Goal: Information Seeking & Learning: Learn about a topic

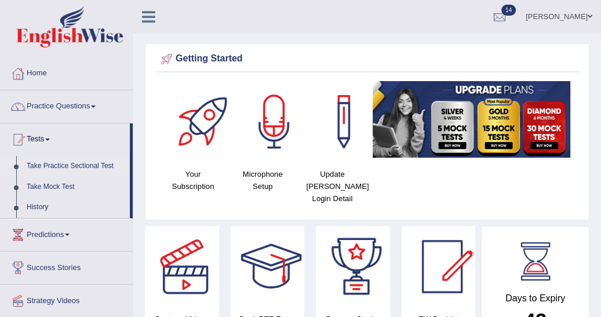
click at [72, 162] on link "Take Practice Sectional Test" at bounding box center [75, 166] width 108 height 21
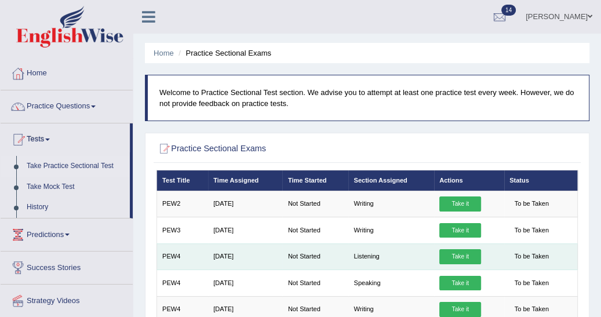
click at [454, 258] on link "Take it" at bounding box center [460, 256] width 42 height 15
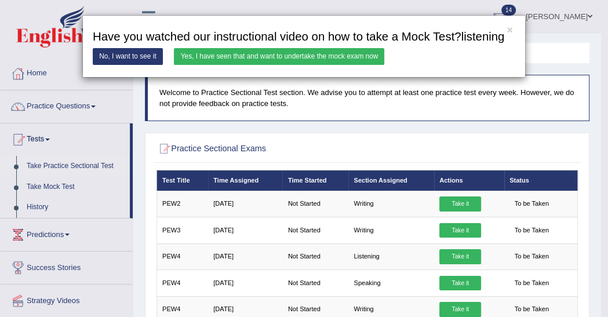
click at [206, 58] on link "Yes, I have seen that and want to undertake the mock exam now" at bounding box center [279, 56] width 210 height 17
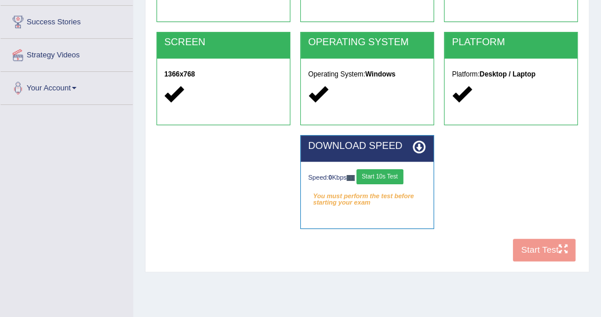
scroll to position [204, 0]
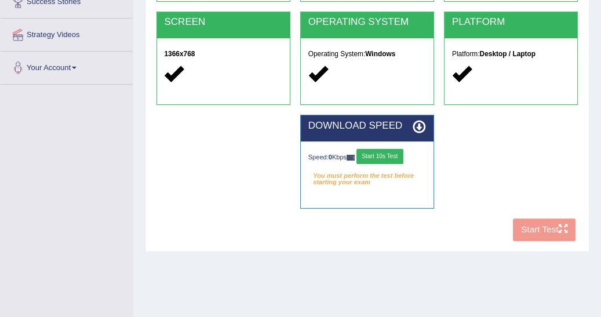
click at [387, 153] on button "Start 10s Test" at bounding box center [379, 156] width 47 height 15
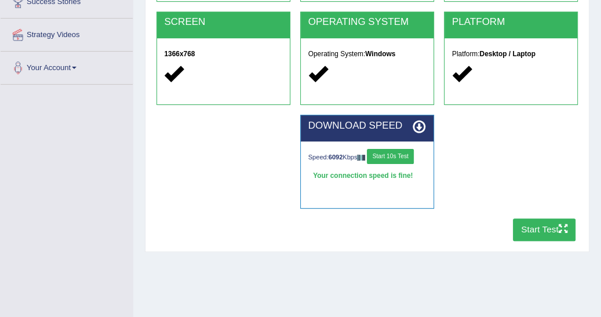
click at [530, 226] on button "Start Test" at bounding box center [544, 229] width 63 height 23
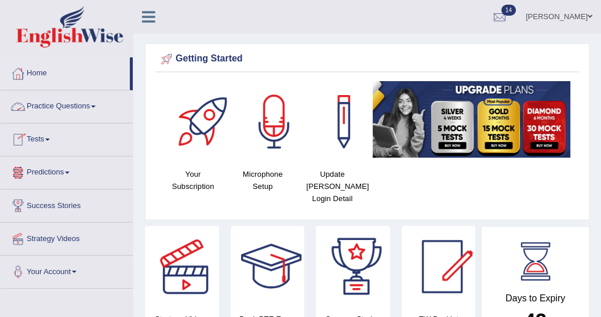
click at [53, 137] on link "Tests" at bounding box center [67, 137] width 132 height 29
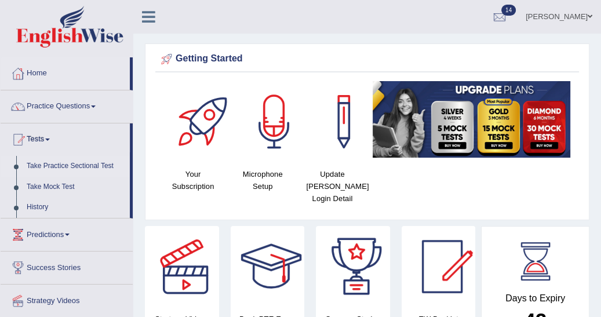
click at [58, 163] on link "Take Practice Sectional Test" at bounding box center [75, 166] width 108 height 21
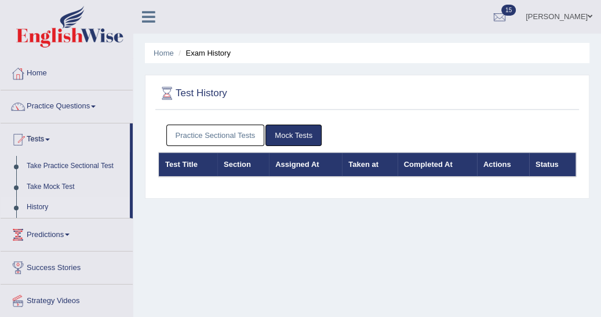
click at [190, 134] on link "Practice Sectional Tests" at bounding box center [215, 135] width 98 height 21
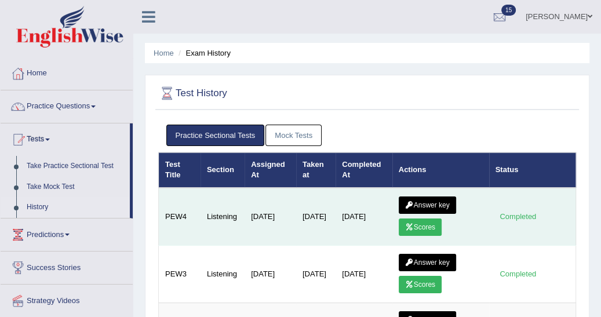
click at [415, 222] on link "Scores" at bounding box center [420, 226] width 43 height 17
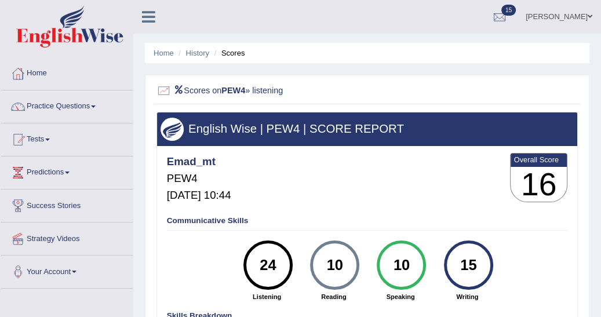
click at [151, 146] on div "Scores on PEW4 » listening English Wise | PEW4 | SCORE REPORT Emad_mt PEW4 Oct …" at bounding box center [367, 247] width 444 height 345
click at [55, 140] on link "Tests" at bounding box center [67, 137] width 132 height 29
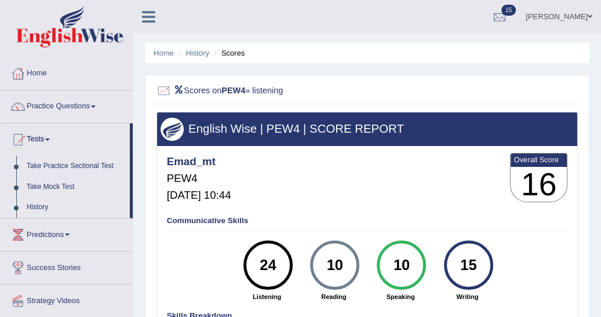
click at [45, 203] on link "History" at bounding box center [75, 207] width 108 height 21
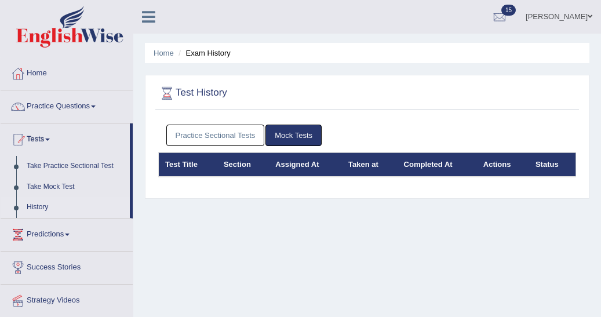
click at [209, 139] on link "Practice Sectional Tests" at bounding box center [215, 135] width 98 height 21
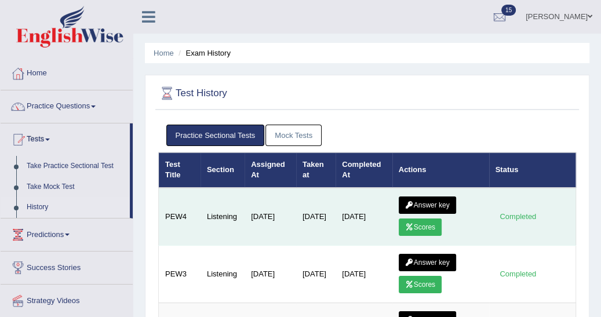
click at [424, 205] on link "Answer key" at bounding box center [427, 204] width 57 height 17
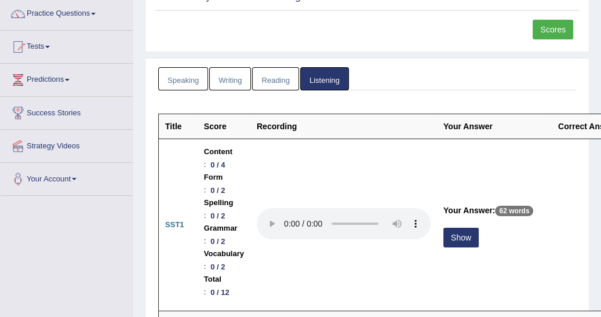
scroll to position [111, 0]
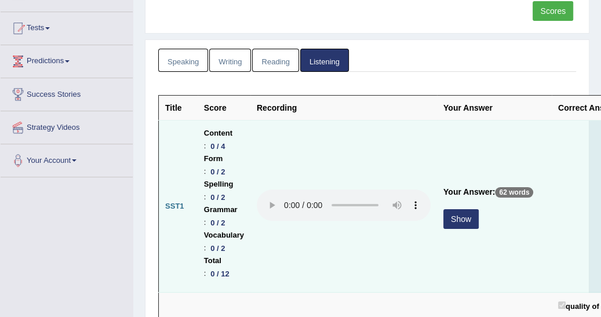
click at [457, 220] on button "Show" at bounding box center [460, 219] width 35 height 20
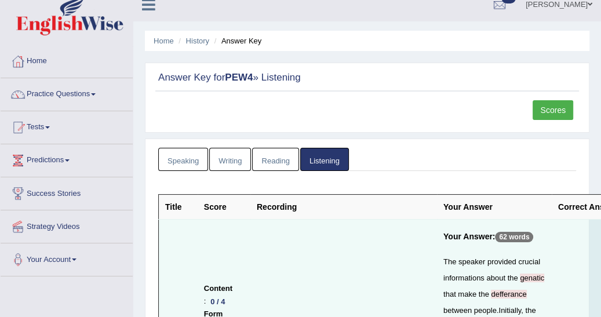
scroll to position [0, 0]
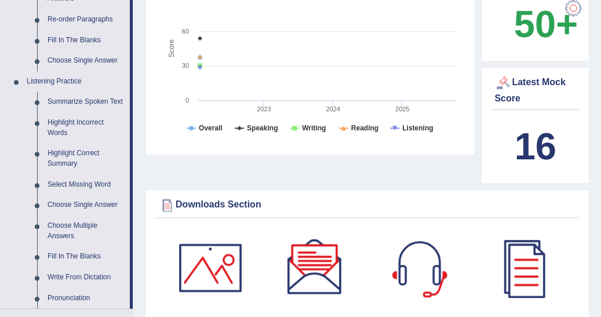
scroll to position [426, 0]
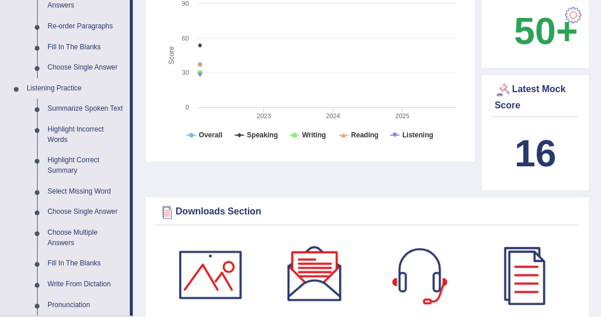
click at [112, 104] on link "Summarize Spoken Text" at bounding box center [85, 108] width 87 height 21
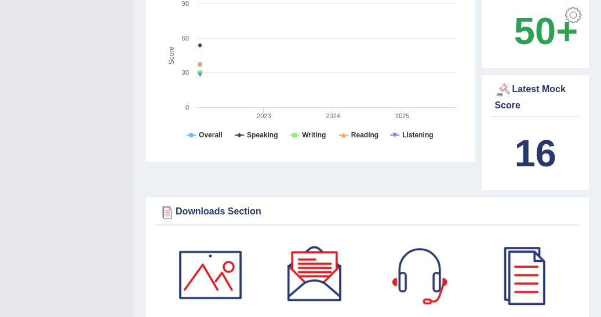
scroll to position [151, 0]
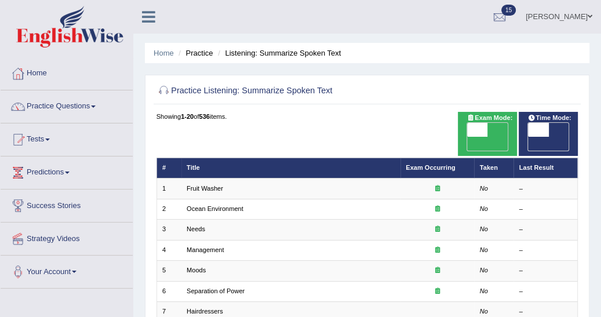
click at [201, 185] on link "Fruit Washer" at bounding box center [205, 188] width 36 height 7
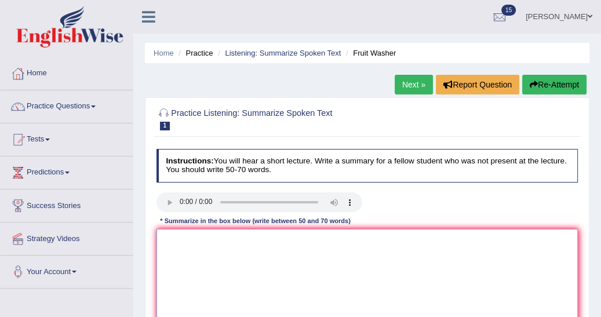
click at [158, 234] on textarea at bounding box center [367, 277] width 422 height 96
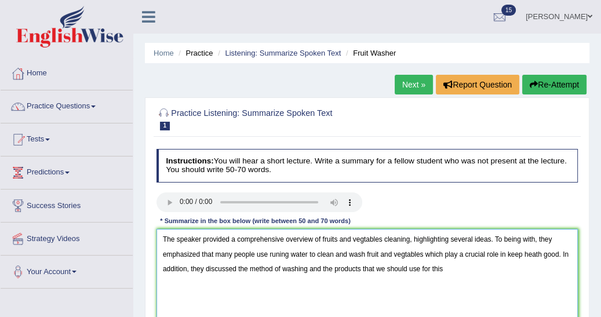
drag, startPoint x: 158, startPoint y: 234, endPoint x: 449, endPoint y: 267, distance: 292.7
click at [449, 267] on textarea "The speaker provided a comprehensive overview of fruits and vegtables cleaning,…" at bounding box center [367, 277] width 422 height 96
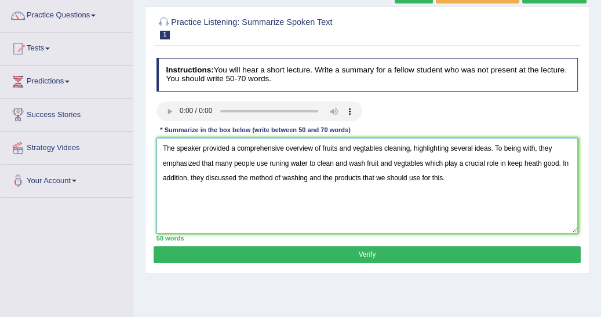
scroll to position [93, 0]
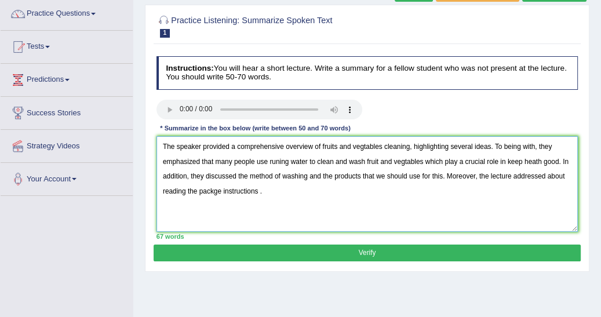
type textarea "The speaker provided a comprehensive overview of fruits and vegtables cleaning,…"
click at [391, 256] on button "Verify" at bounding box center [367, 252] width 426 height 17
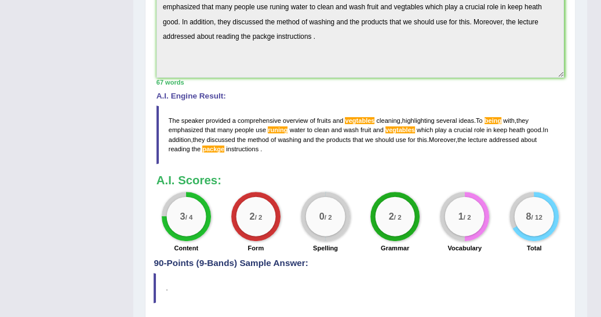
scroll to position [352, 0]
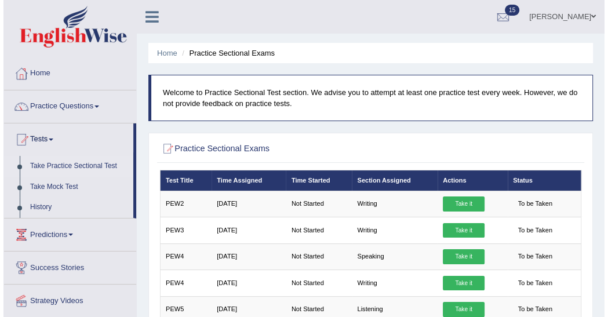
scroll to position [93, 0]
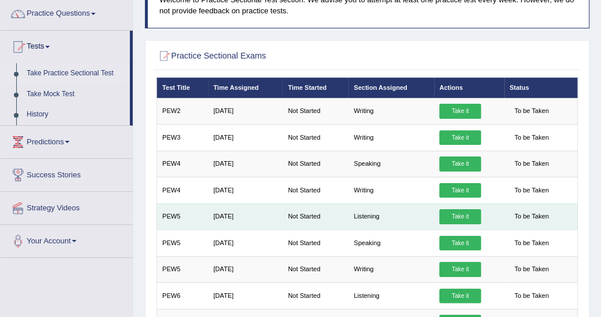
click at [457, 214] on link "Take it" at bounding box center [460, 216] width 42 height 15
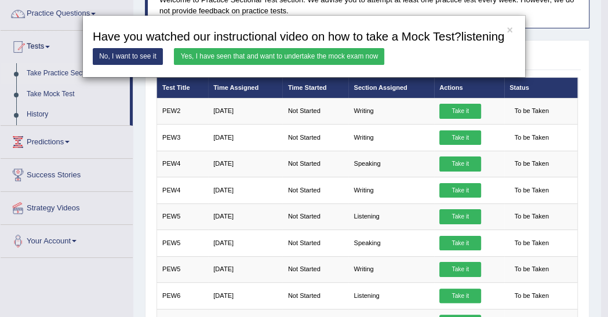
click at [293, 53] on link "Yes, I have seen that and want to undertake the mock exam now" at bounding box center [279, 56] width 210 height 17
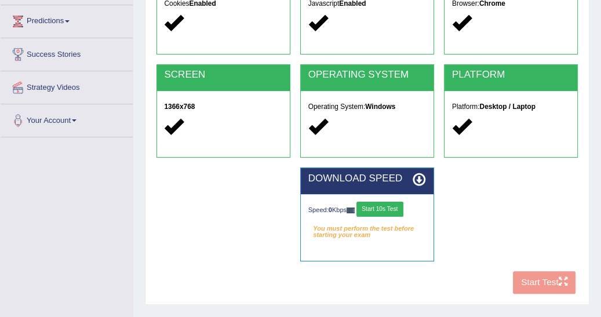
scroll to position [167, 0]
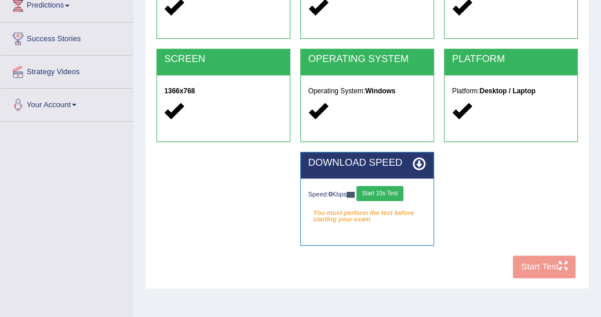
click at [385, 192] on button "Start 10s Test" at bounding box center [379, 193] width 47 height 15
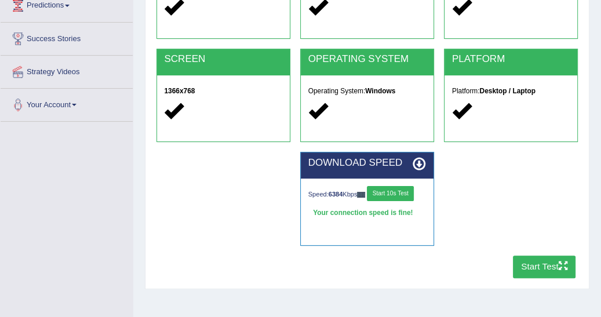
click at [528, 265] on button "Start Test" at bounding box center [544, 266] width 63 height 23
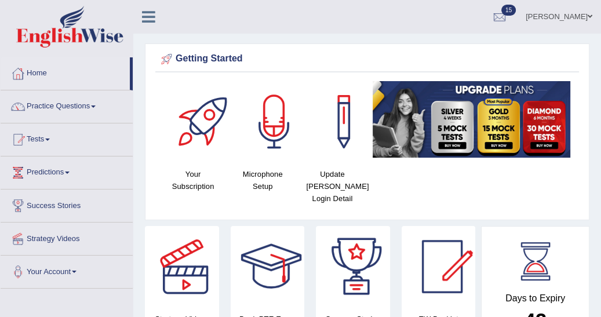
click at [51, 141] on link "Tests" at bounding box center [67, 137] width 132 height 29
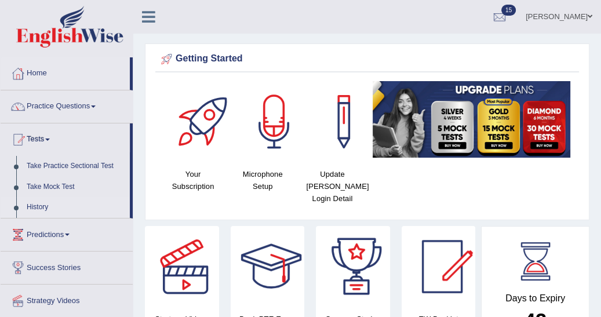
click at [43, 207] on link "History" at bounding box center [75, 207] width 108 height 21
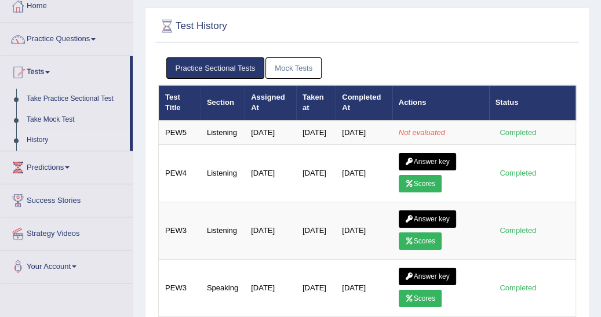
scroll to position [56, 0]
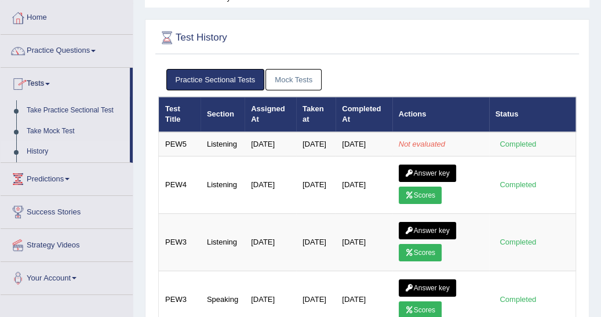
click at [50, 83] on span at bounding box center [47, 84] width 5 height 2
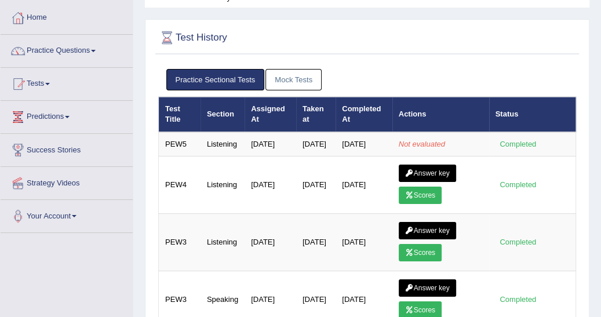
click at [50, 83] on span at bounding box center [47, 84] width 5 height 2
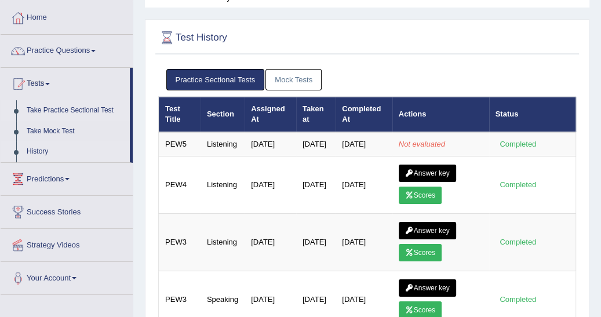
click at [67, 111] on link "Take Practice Sectional Test" at bounding box center [75, 110] width 108 height 21
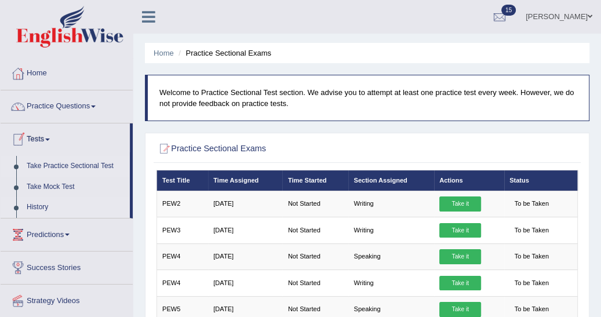
click at [39, 205] on link "History" at bounding box center [75, 207] width 108 height 21
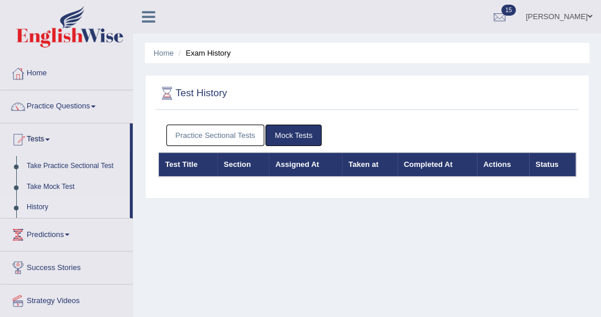
click at [223, 141] on link "Practice Sectional Tests" at bounding box center [215, 135] width 98 height 21
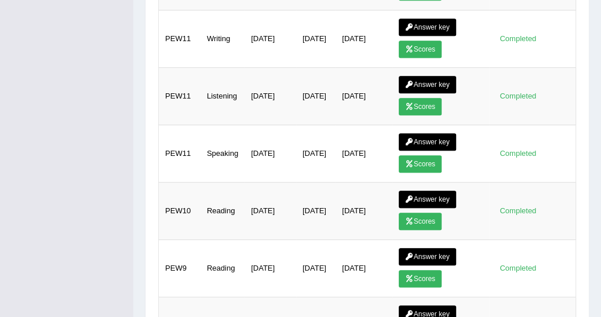
scroll to position [445, 0]
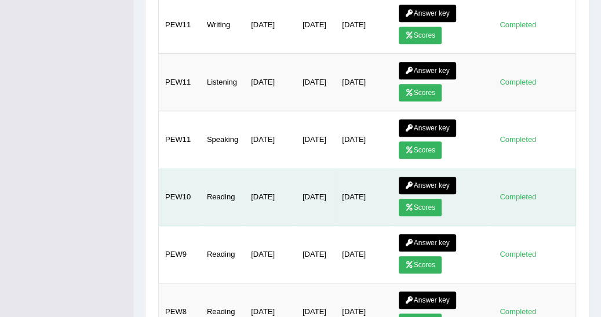
click at [384, 204] on td "Oct 2, 2025" at bounding box center [363, 197] width 56 height 57
click at [429, 191] on link "Answer key" at bounding box center [427, 185] width 57 height 17
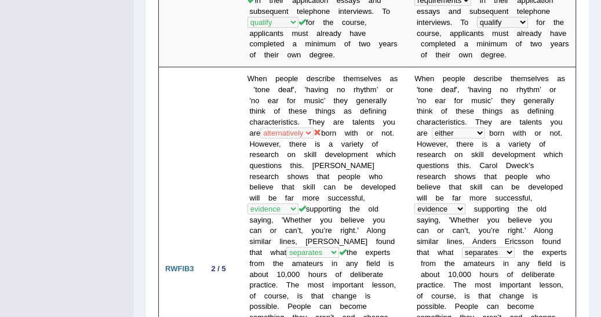
scroll to position [563, 0]
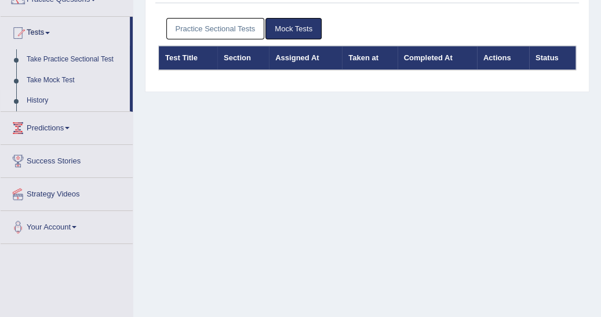
scroll to position [106, 0]
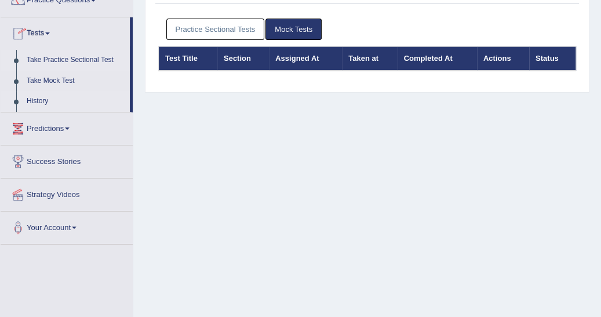
click at [69, 58] on link "Take Practice Sectional Test" at bounding box center [75, 60] width 108 height 21
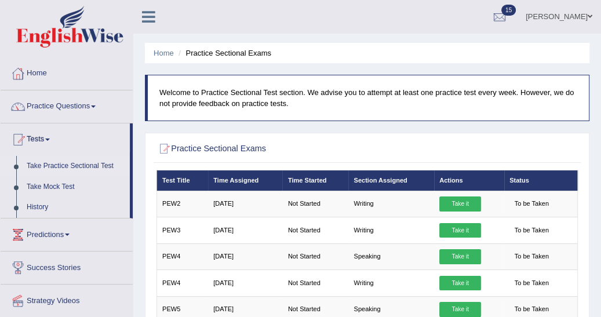
click at [72, 165] on link "Take Practice Sectional Test" at bounding box center [75, 166] width 108 height 21
click at [49, 205] on link "History" at bounding box center [75, 207] width 108 height 21
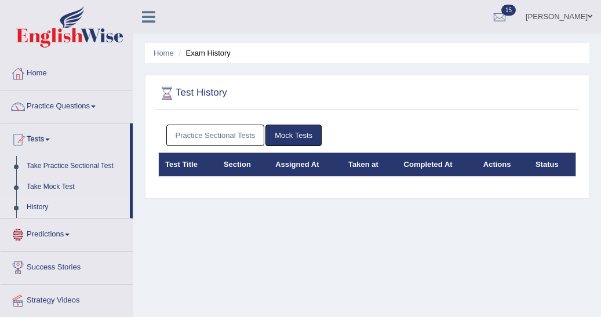
click at [225, 130] on link "Practice Sectional Tests" at bounding box center [215, 135] width 98 height 21
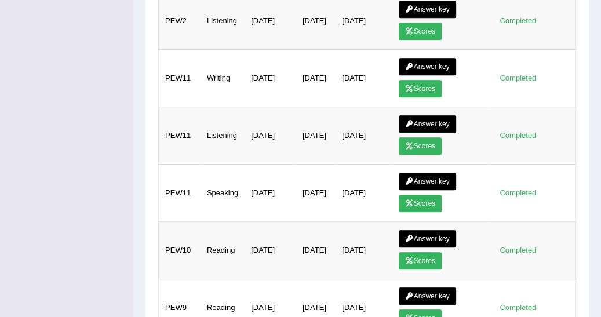
scroll to position [408, 0]
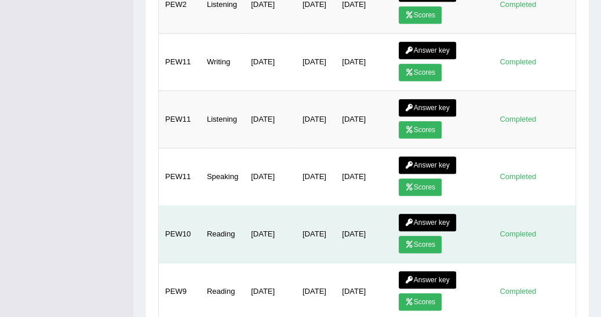
click at [418, 228] on link "Answer key" at bounding box center [427, 222] width 57 height 17
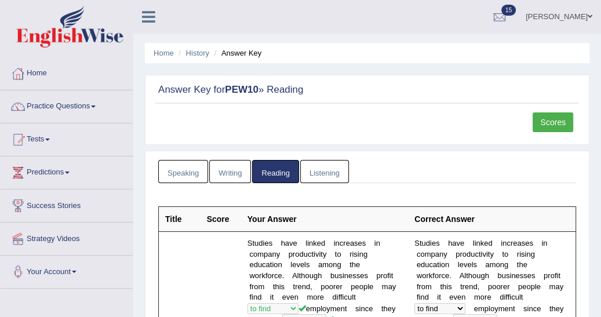
click at [319, 174] on link "Listening" at bounding box center [324, 172] width 49 height 24
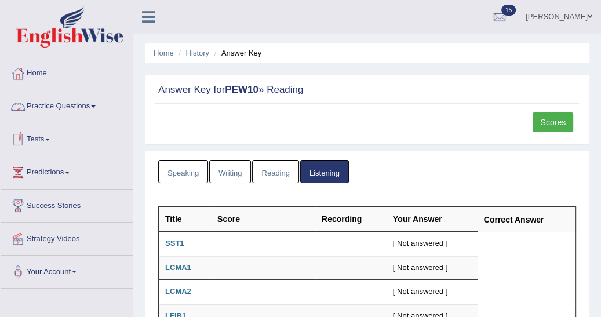
click at [51, 137] on link "Tests" at bounding box center [67, 137] width 132 height 29
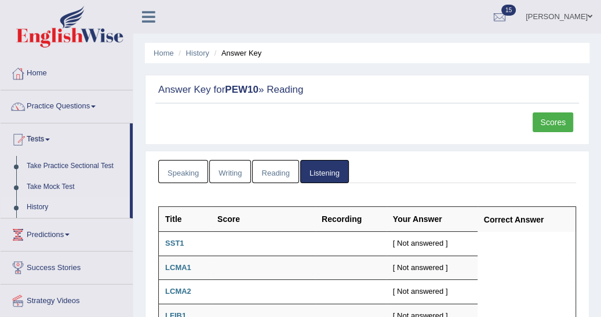
click at [42, 204] on link "History" at bounding box center [75, 207] width 108 height 21
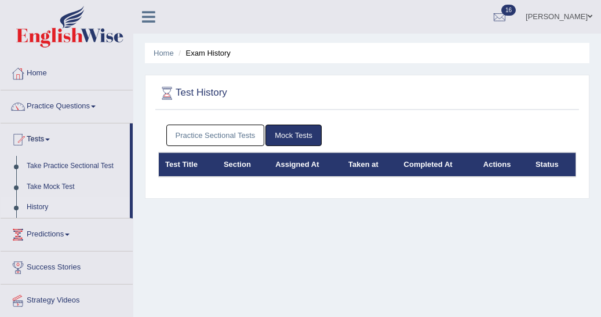
click at [202, 136] on link "Practice Sectional Tests" at bounding box center [215, 135] width 98 height 21
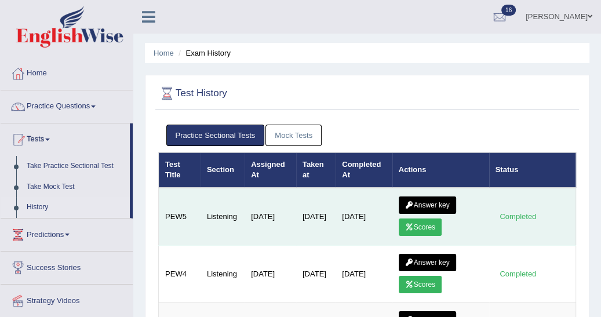
click at [415, 223] on link "Scores" at bounding box center [420, 226] width 43 height 17
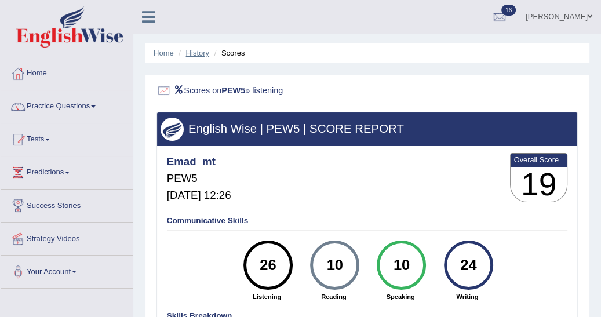
click at [198, 52] on link "History" at bounding box center [197, 53] width 23 height 9
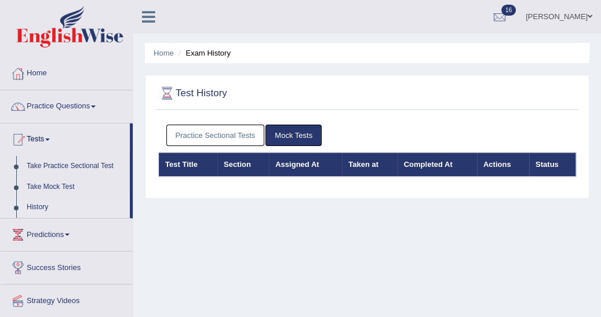
click at [225, 136] on link "Practice Sectional Tests" at bounding box center [215, 135] width 98 height 21
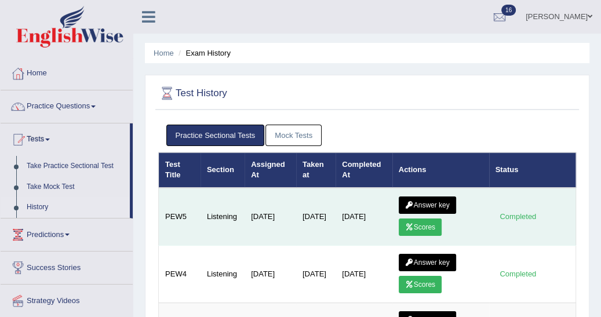
click at [436, 203] on link "Answer key" at bounding box center [427, 204] width 57 height 17
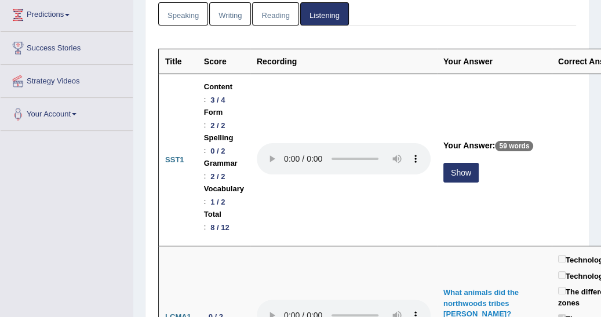
scroll to position [167, 0]
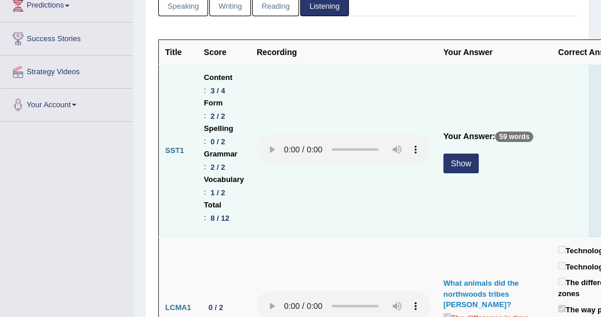
click at [552, 101] on td at bounding box center [610, 151] width 117 height 172
click at [463, 160] on button "Show" at bounding box center [460, 164] width 35 height 20
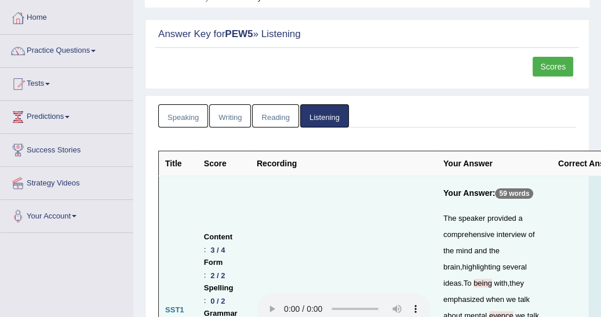
scroll to position [0, 0]
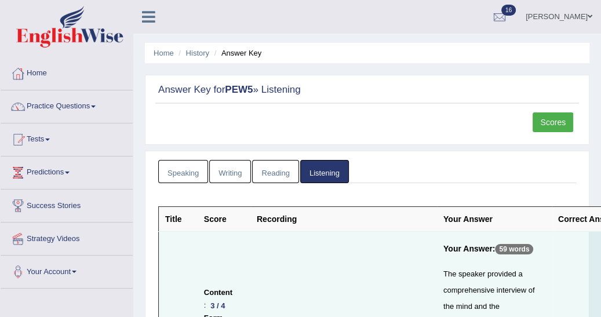
click at [50, 138] on span at bounding box center [47, 139] width 5 height 2
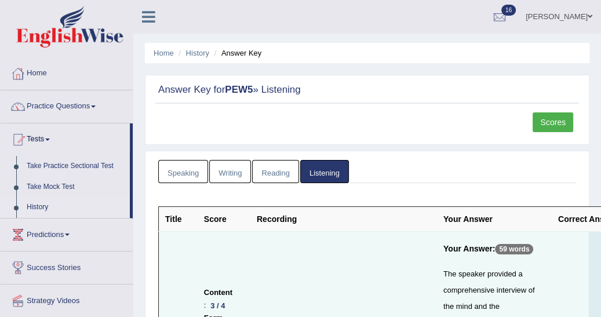
click at [43, 211] on link "History" at bounding box center [75, 207] width 108 height 21
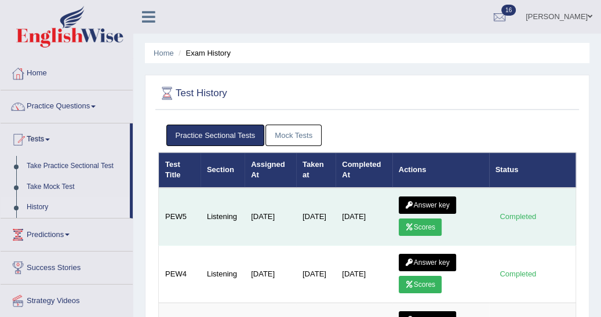
click at [425, 225] on link "Scores" at bounding box center [420, 226] width 43 height 17
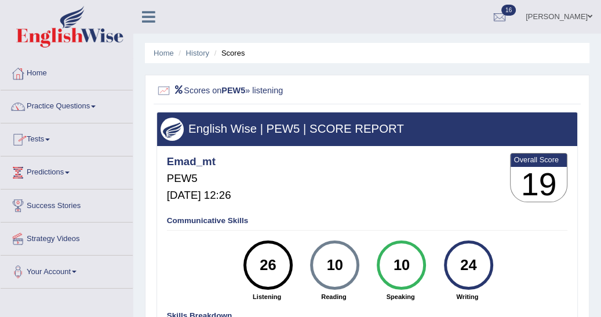
click at [50, 137] on link "Tests" at bounding box center [67, 137] width 132 height 29
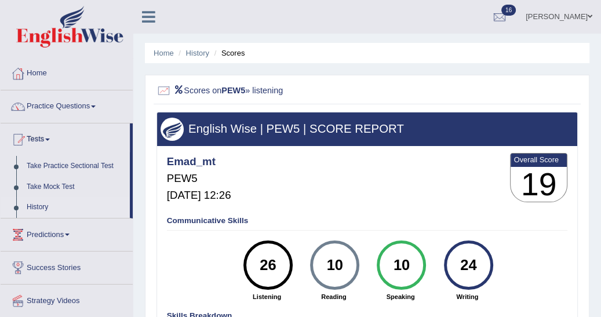
click at [42, 206] on link "History" at bounding box center [75, 207] width 108 height 21
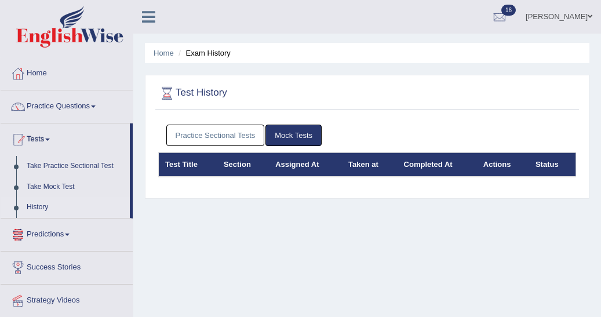
click at [207, 133] on link "Practice Sectional Tests" at bounding box center [215, 135] width 98 height 21
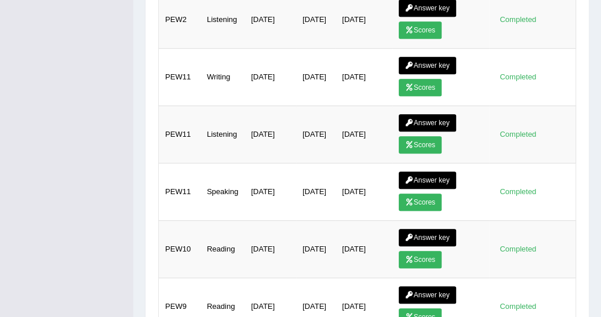
scroll to position [445, 0]
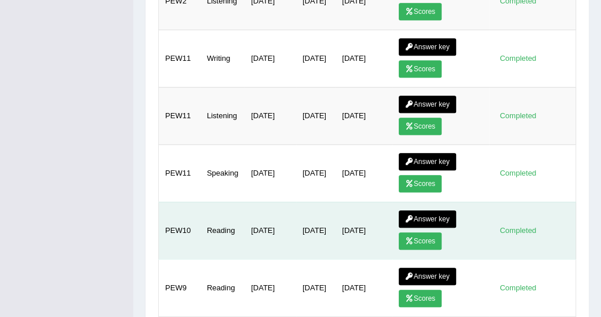
click at [428, 210] on link "Answer key" at bounding box center [427, 218] width 57 height 17
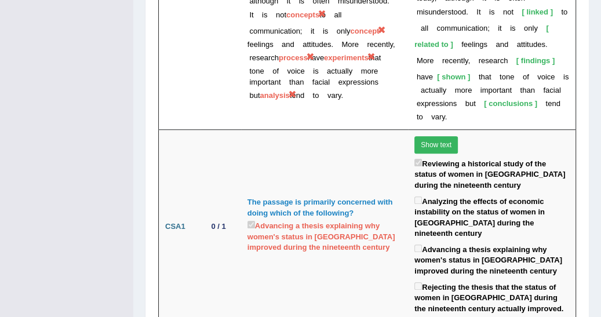
scroll to position [3721, 0]
